Goal: Information Seeking & Learning: Learn about a topic

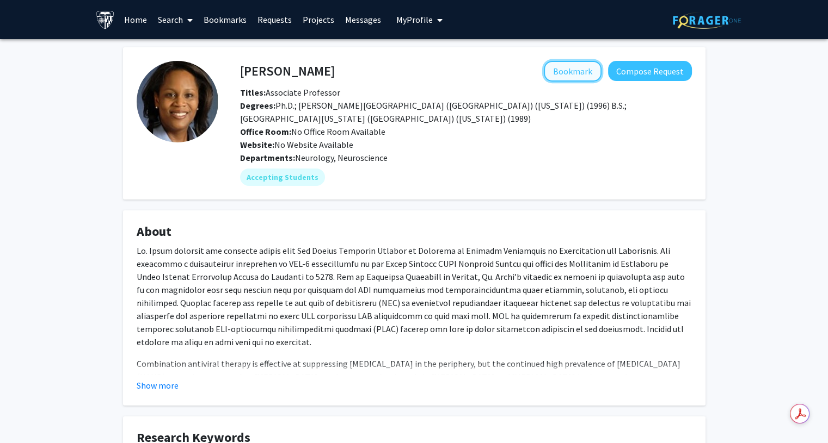
click at [599, 69] on button "Bookmark" at bounding box center [573, 71] width 58 height 21
drag, startPoint x: 244, startPoint y: 70, endPoint x: 350, endPoint y: 87, distance: 107.5
click at [350, 87] on div "[PERSON_NAME] Remove Bookmark Compose Request Titles: Associate Professor Degre…" at bounding box center [466, 106] width 468 height 90
click at [633, 369] on p "Combination antiviral therapy is effective at suppressing [MEDICAL_DATA] in the…" at bounding box center [414, 397] width 555 height 78
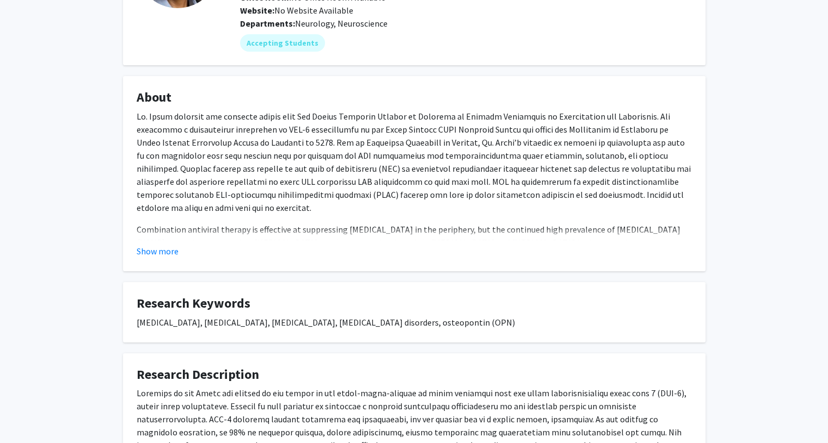
scroll to position [135, 0]
click at [174, 252] on button "Show more" at bounding box center [158, 250] width 42 height 13
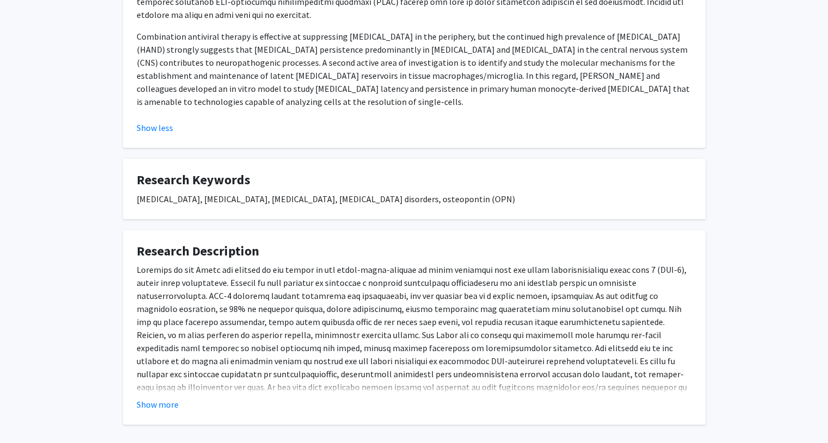
scroll to position [332, 0]
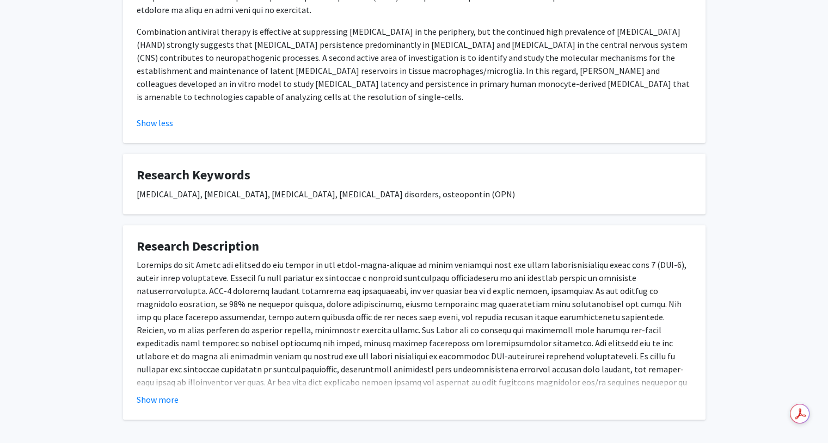
click at [175, 391] on fg-read-more "Show more" at bounding box center [414, 332] width 555 height 148
click at [180, 385] on p at bounding box center [414, 362] width 555 height 209
click at [170, 397] on button "Show more" at bounding box center [158, 399] width 42 height 13
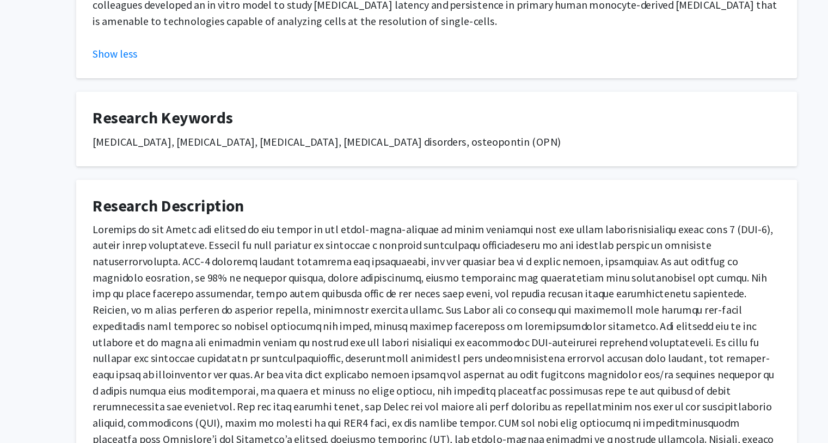
scroll to position [328, 0]
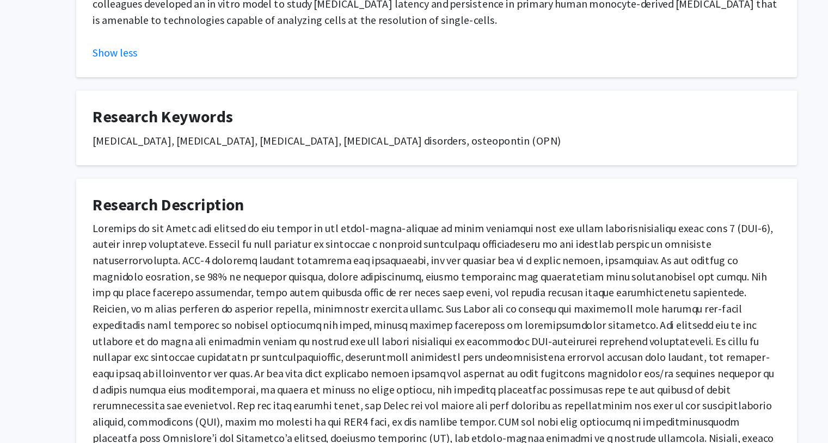
click at [340, 356] on p at bounding box center [414, 367] width 555 height 209
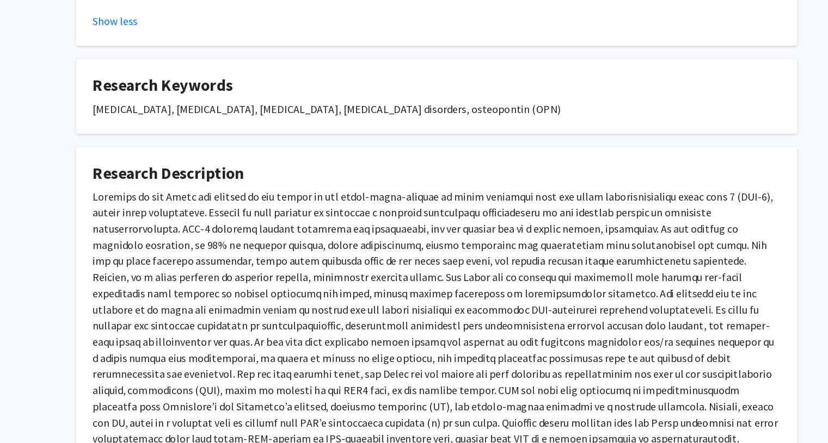
scroll to position [354, 0]
click at [402, 298] on p at bounding box center [414, 341] width 555 height 209
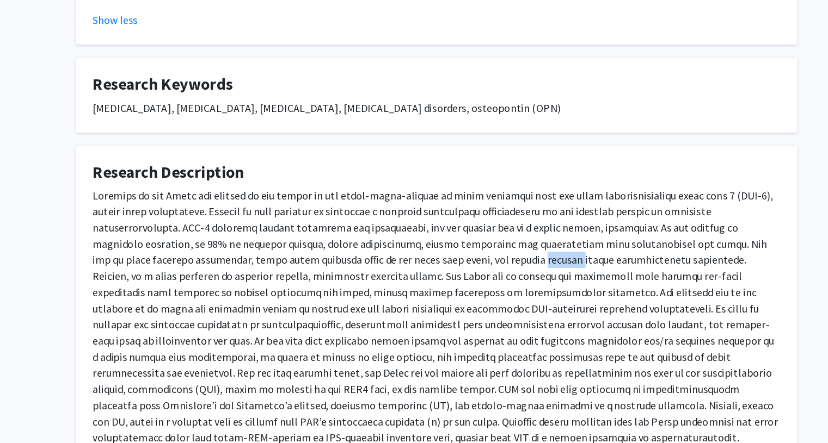
click at [402, 298] on p at bounding box center [414, 341] width 555 height 209
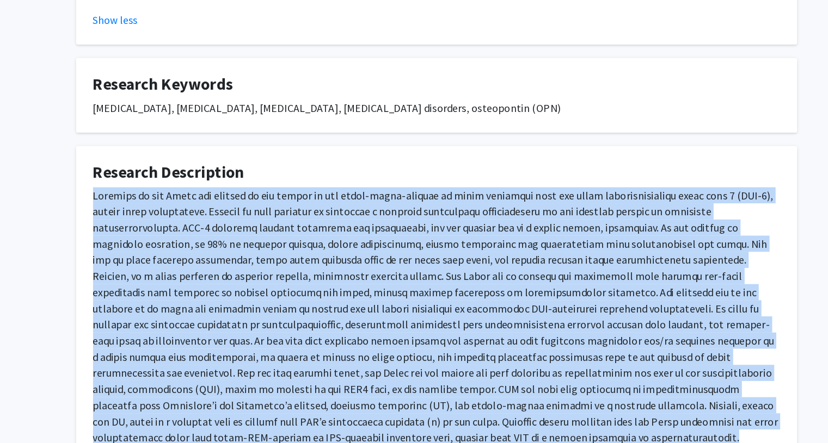
click at [402, 298] on p at bounding box center [414, 341] width 555 height 209
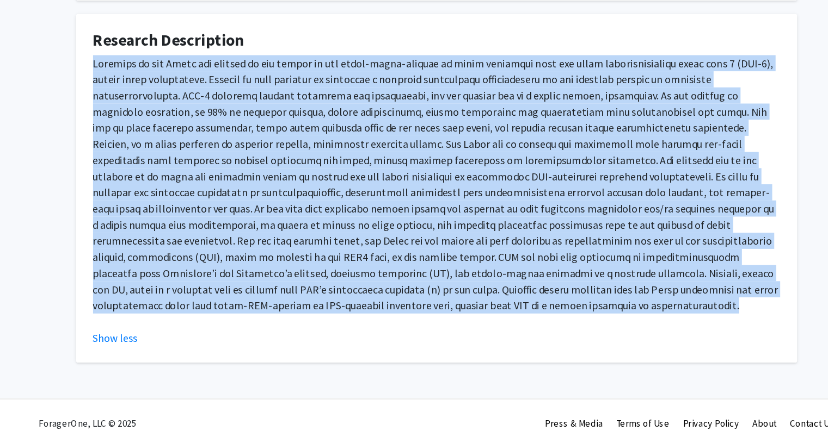
scroll to position [464, 0]
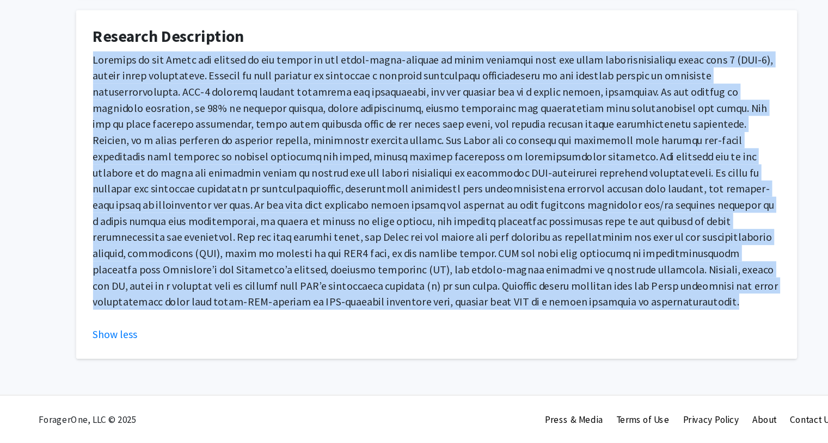
copy div "Research in the Brown lab focuses on how breach of the [MEDICAL_DATA] by viral …"
click at [497, 214] on p at bounding box center [414, 231] width 555 height 209
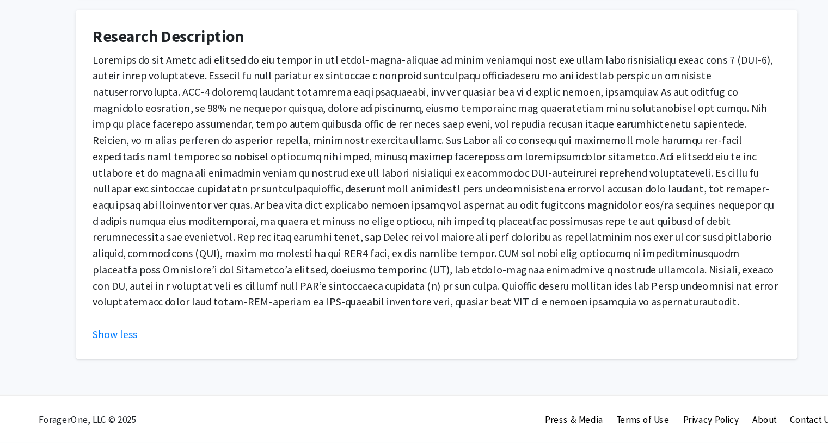
click at [461, 256] on p at bounding box center [414, 231] width 555 height 209
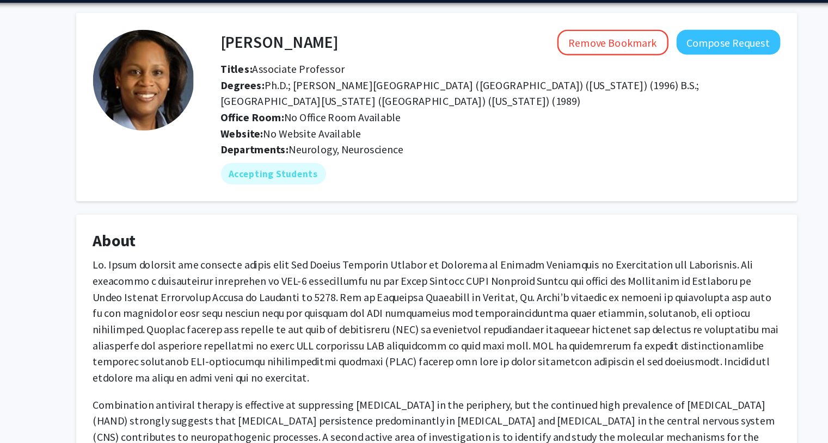
scroll to position [0, 0]
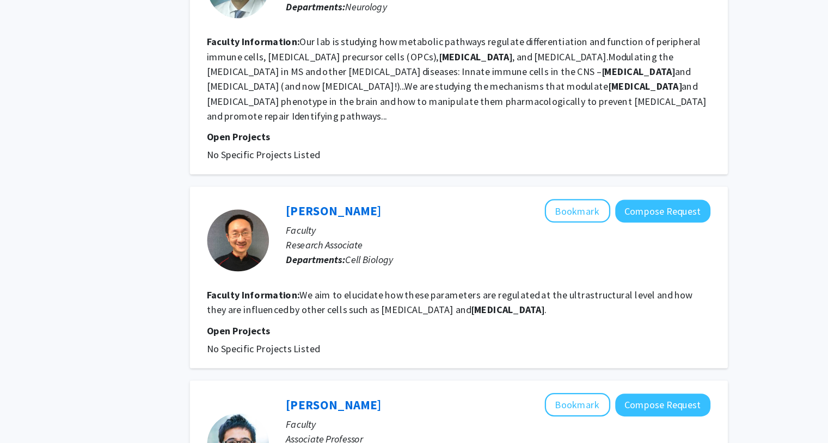
scroll to position [747, 0]
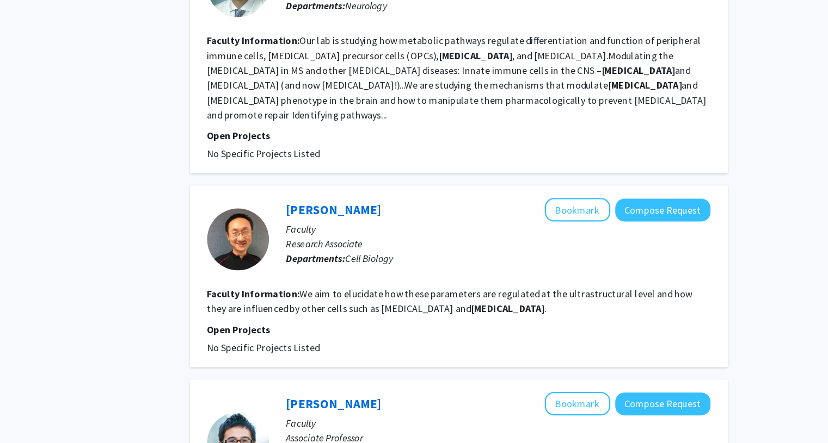
click at [374, 353] on fg-project-list "No Specific Projects Listed" at bounding box center [495, 359] width 443 height 13
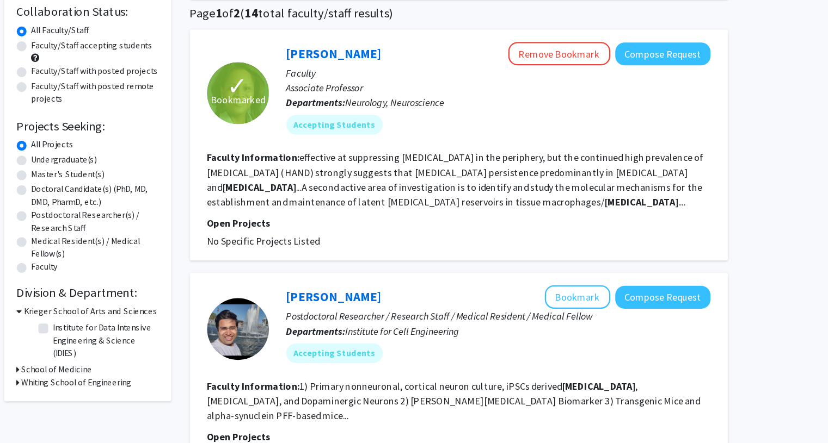
scroll to position [83, 0]
click at [395, 177] on fg-read-more "effective at suppressing HIV in the periphery, but the continued high prevalenc…" at bounding box center [492, 159] width 437 height 50
click at [395, 51] on link "[PERSON_NAME]" at bounding box center [386, 48] width 84 height 14
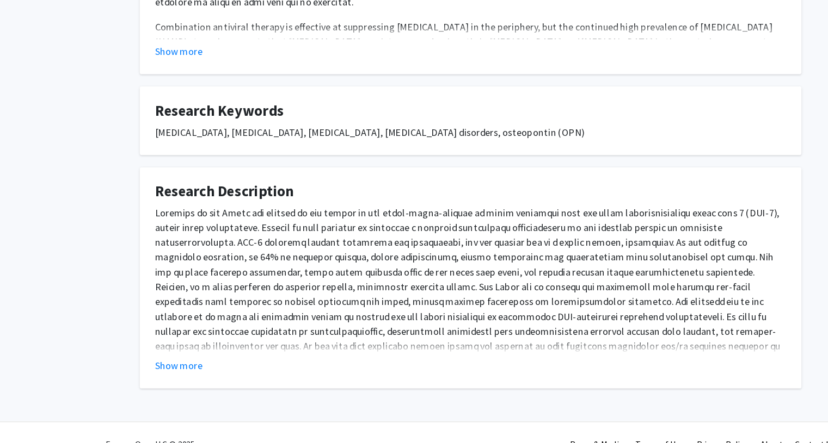
scroll to position [307, 0]
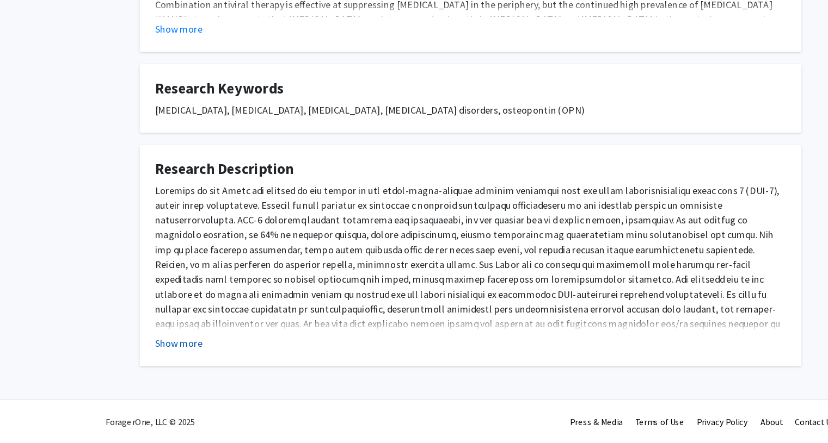
click at [159, 357] on button "Show more" at bounding box center [158, 355] width 42 height 13
